Goal: Find specific page/section: Find specific page/section

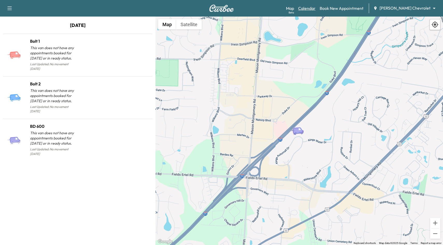
click at [315, 11] on link "Calendar" at bounding box center [306, 8] width 17 height 6
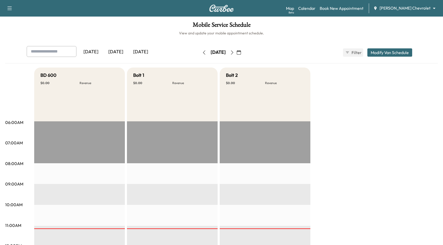
click at [405, 11] on div "Map Beta Calendar Book New Appointment [PERSON_NAME] Chevrolet ******** ​" at bounding box center [362, 8] width 153 height 10
click at [402, 6] on body "Support Log Out Map Beta Calendar Book New Appointment [PERSON_NAME] Chevrolet …" at bounding box center [221, 122] width 443 height 245
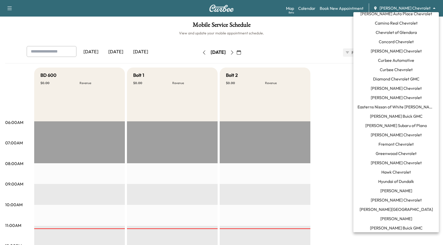
scroll to position [23, 0]
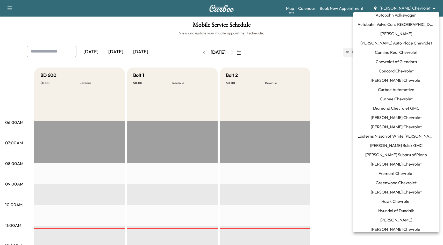
click at [403, 90] on span "Curbee Automotive" at bounding box center [396, 89] width 36 height 6
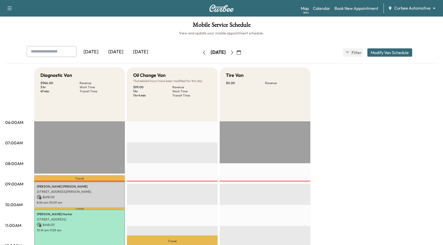
scroll to position [12, 0]
